Goal: Navigation & Orientation: Find specific page/section

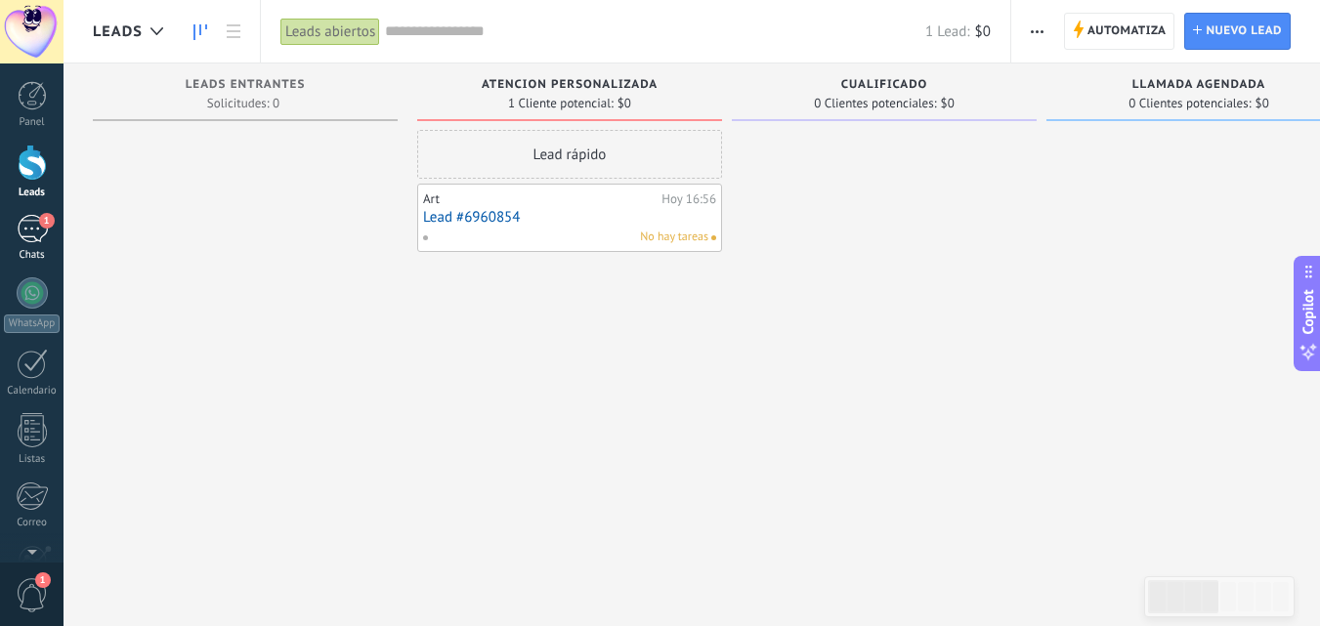
click at [38, 237] on div "1" at bounding box center [32, 229] width 31 height 28
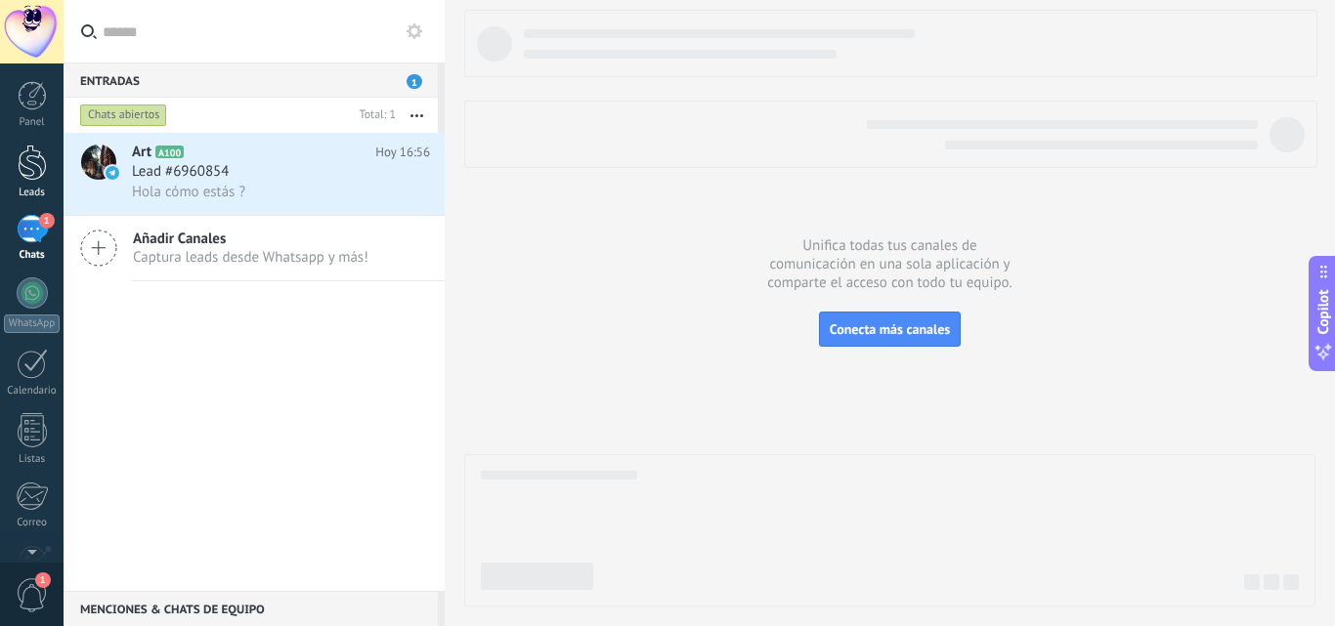
click at [28, 161] on div at bounding box center [32, 163] width 29 height 36
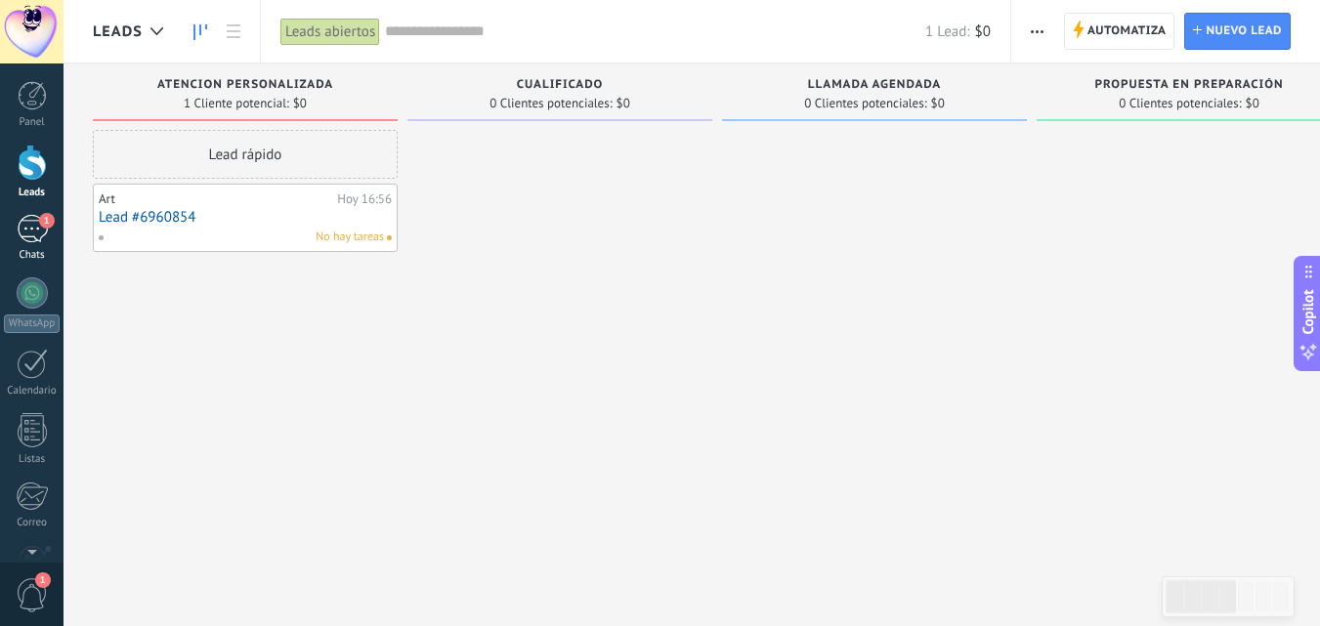
click at [33, 217] on div "1" at bounding box center [32, 229] width 31 height 28
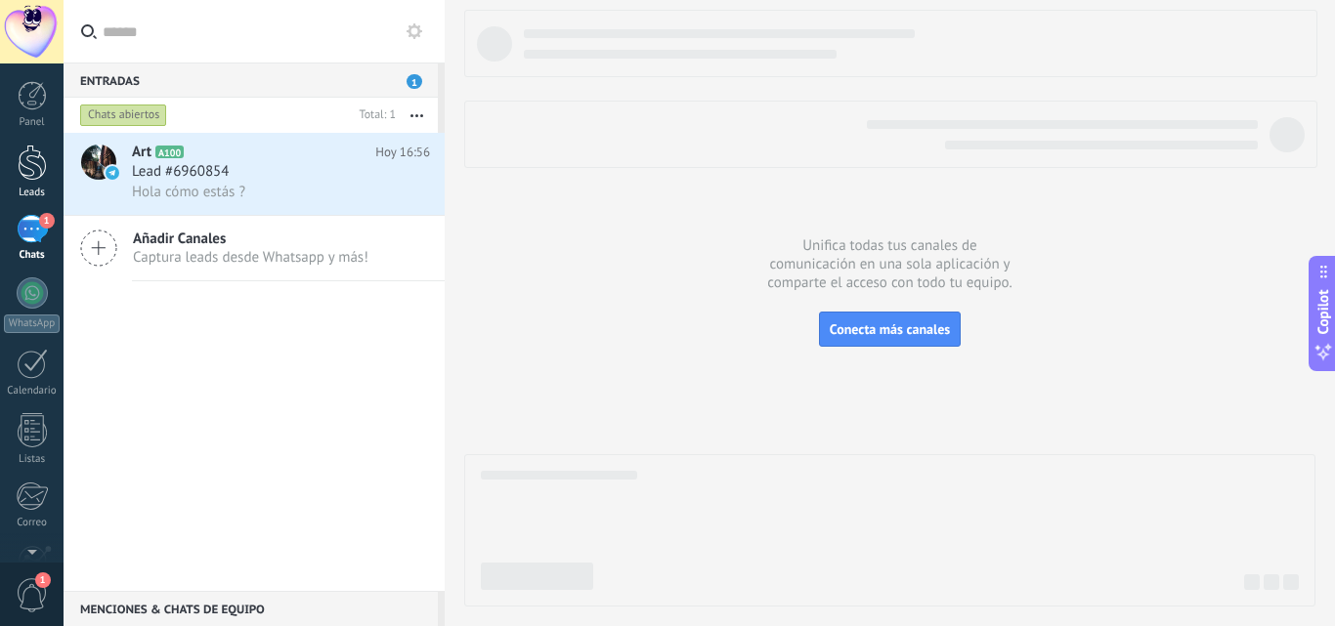
click at [42, 169] on div at bounding box center [32, 163] width 29 height 36
